Goal: Check status: Check status

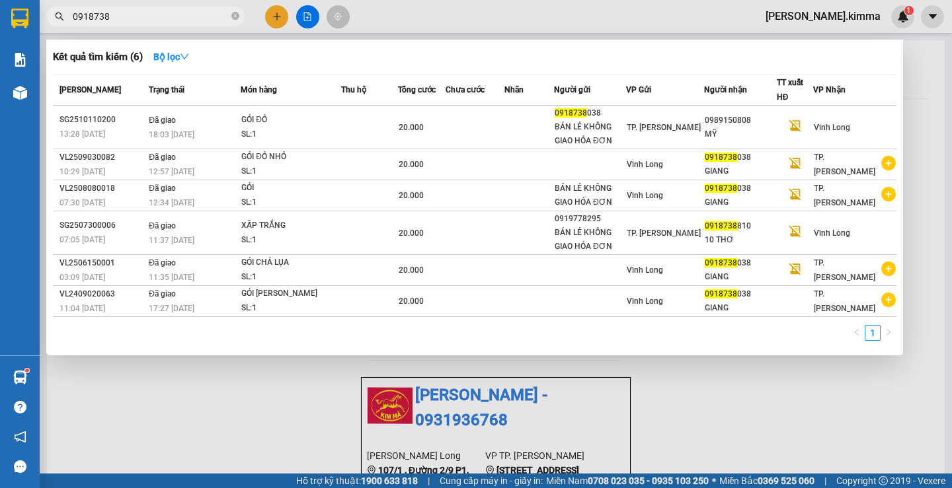
click at [233, 13] on icon "close-circle" at bounding box center [235, 16] width 8 height 8
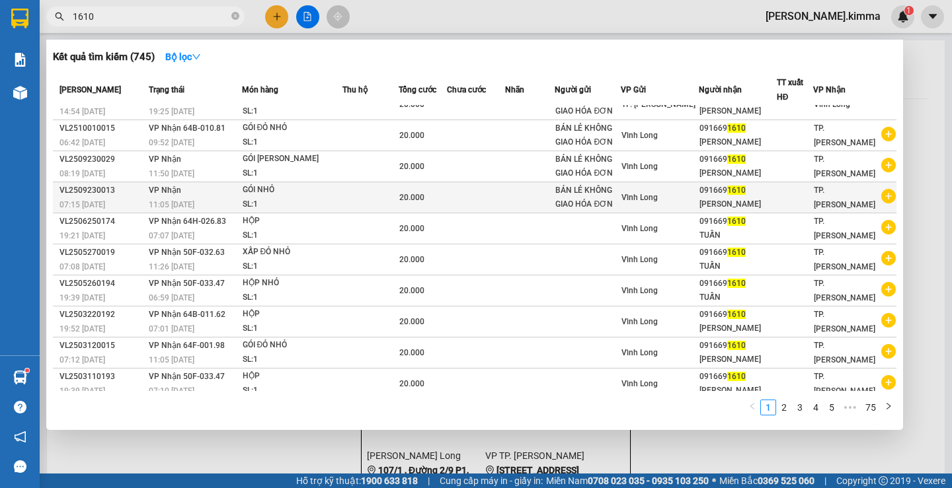
scroll to position [25, 0]
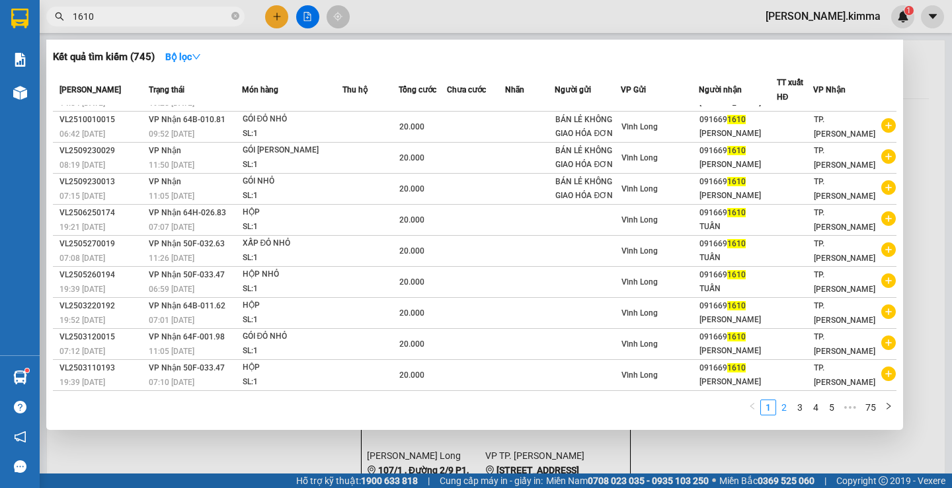
type input "1610"
click at [787, 410] on link "2" at bounding box center [783, 407] width 15 height 15
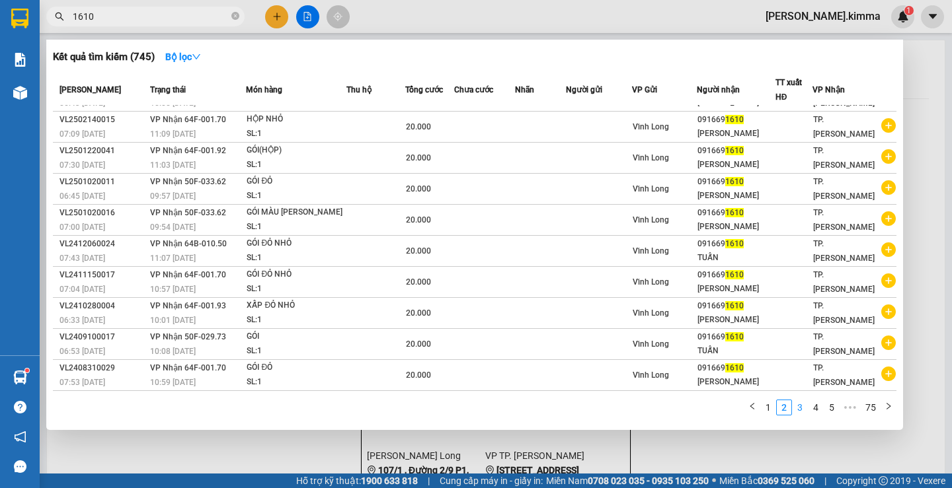
click at [794, 409] on link "3" at bounding box center [799, 407] width 15 height 15
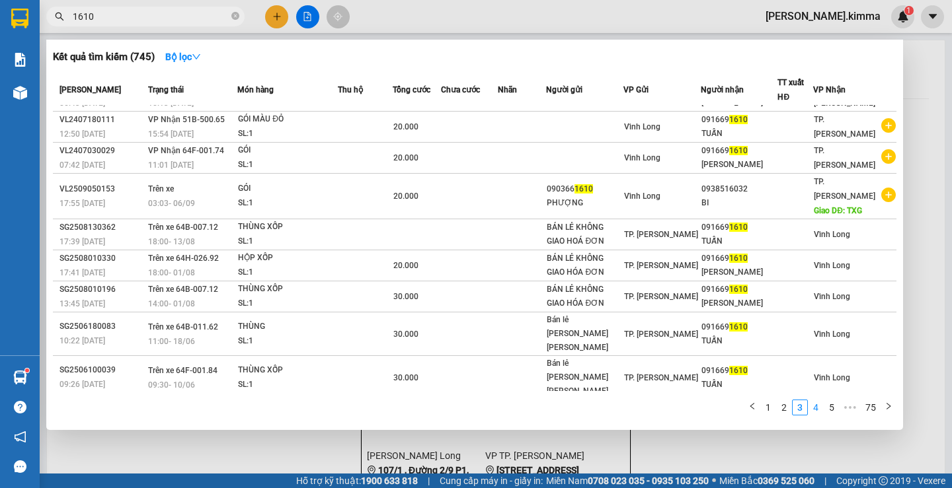
click at [818, 408] on link "4" at bounding box center [815, 407] width 15 height 15
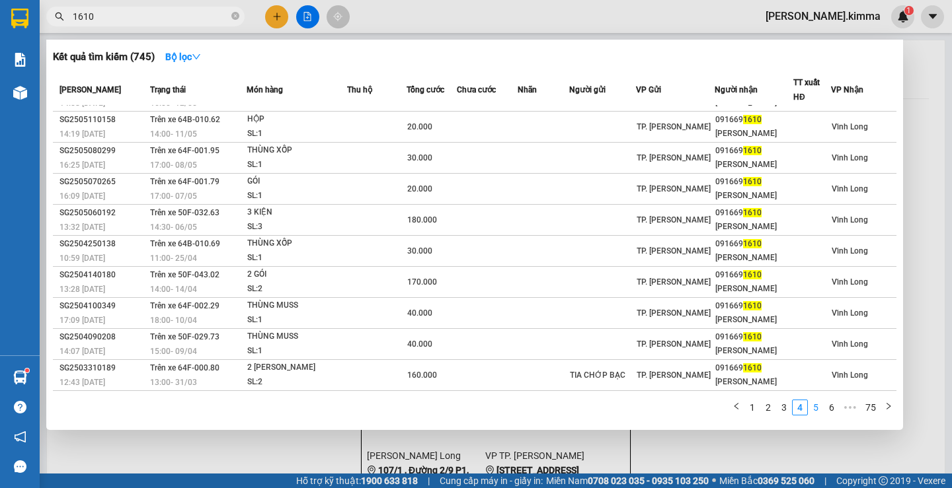
click at [817, 408] on link "5" at bounding box center [815, 407] width 15 height 15
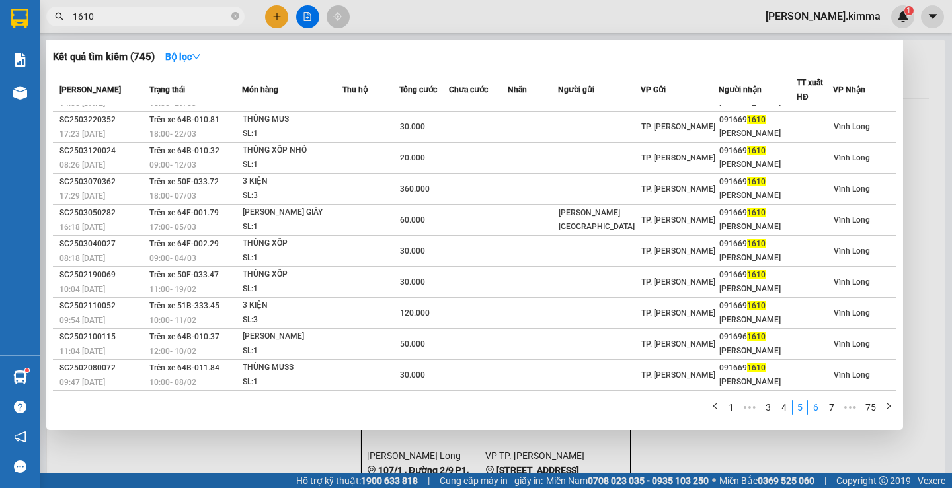
click at [819, 408] on link "6" at bounding box center [815, 407] width 15 height 15
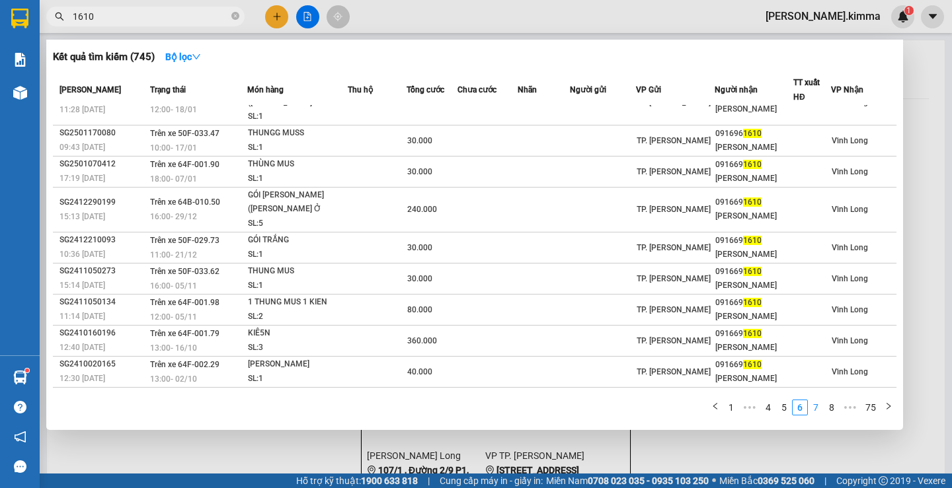
click at [819, 408] on link "7" at bounding box center [815, 407] width 15 height 15
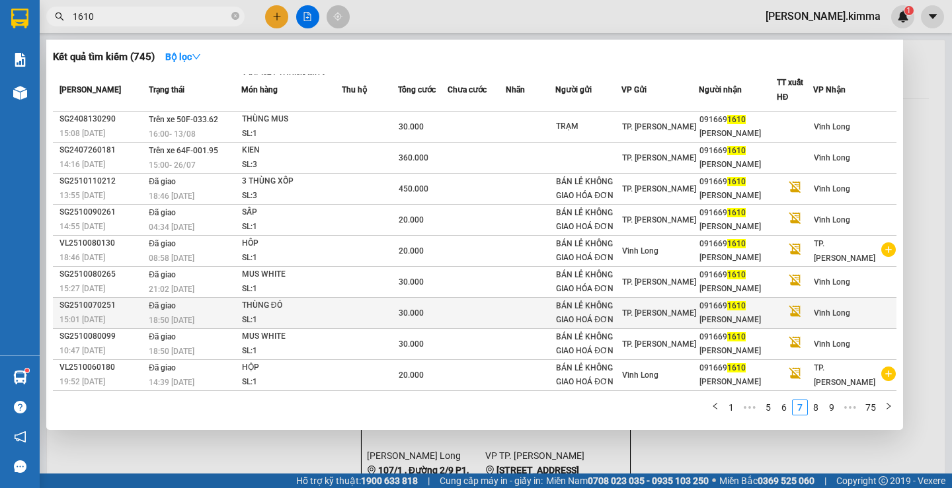
scroll to position [0, 0]
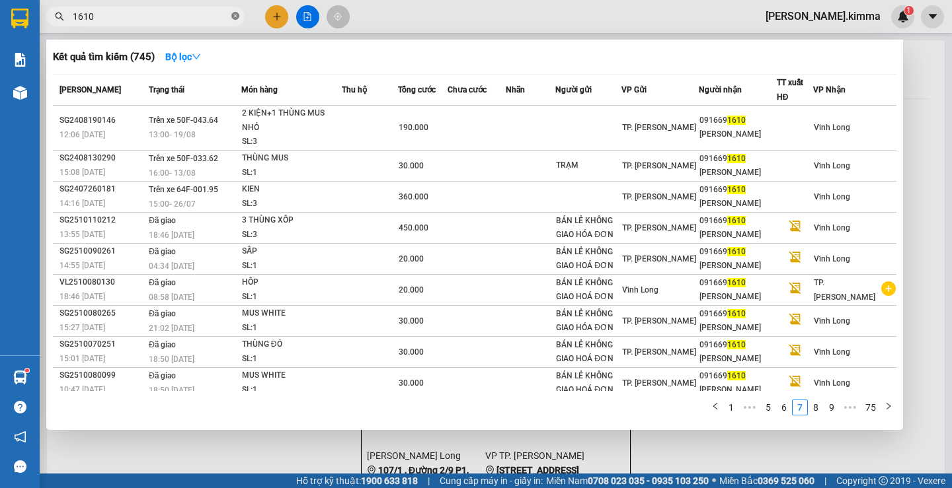
click at [236, 13] on icon "close-circle" at bounding box center [235, 16] width 8 height 8
